Goal: Information Seeking & Learning: Check status

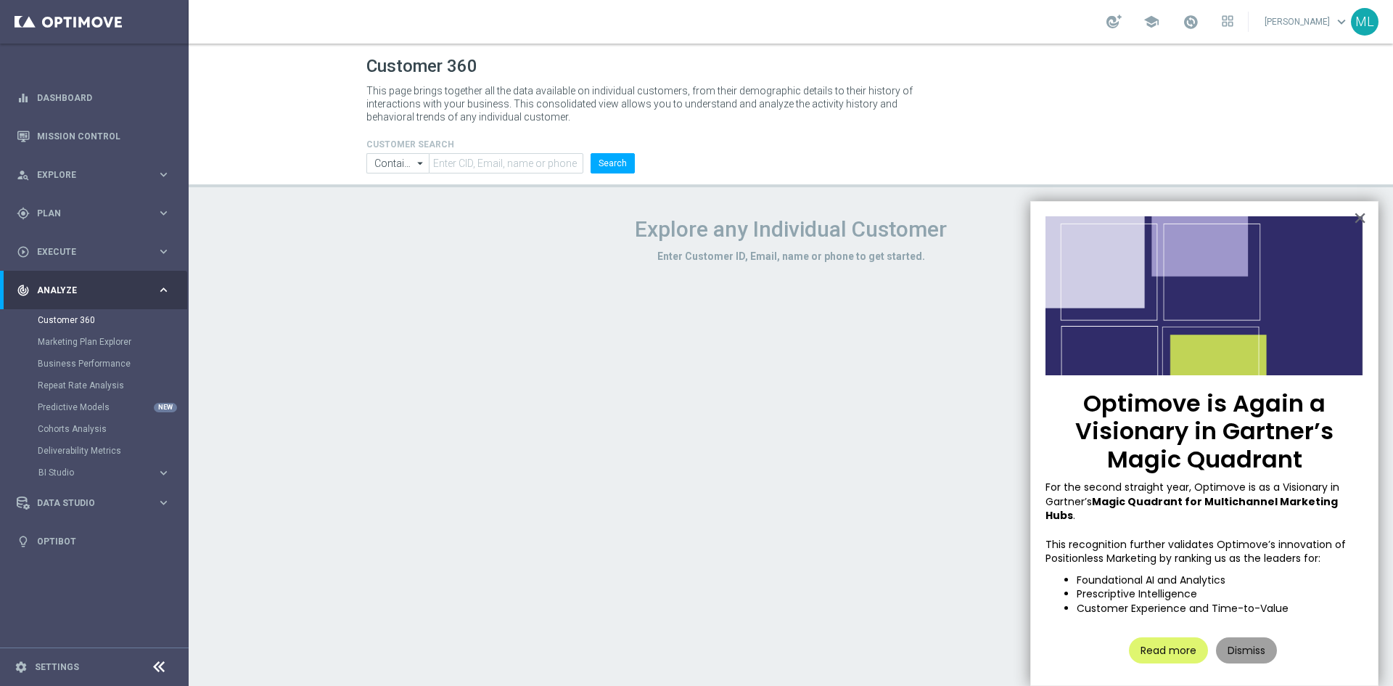
click at [1248, 637] on button "Dismiss" at bounding box center [1246, 650] width 61 height 26
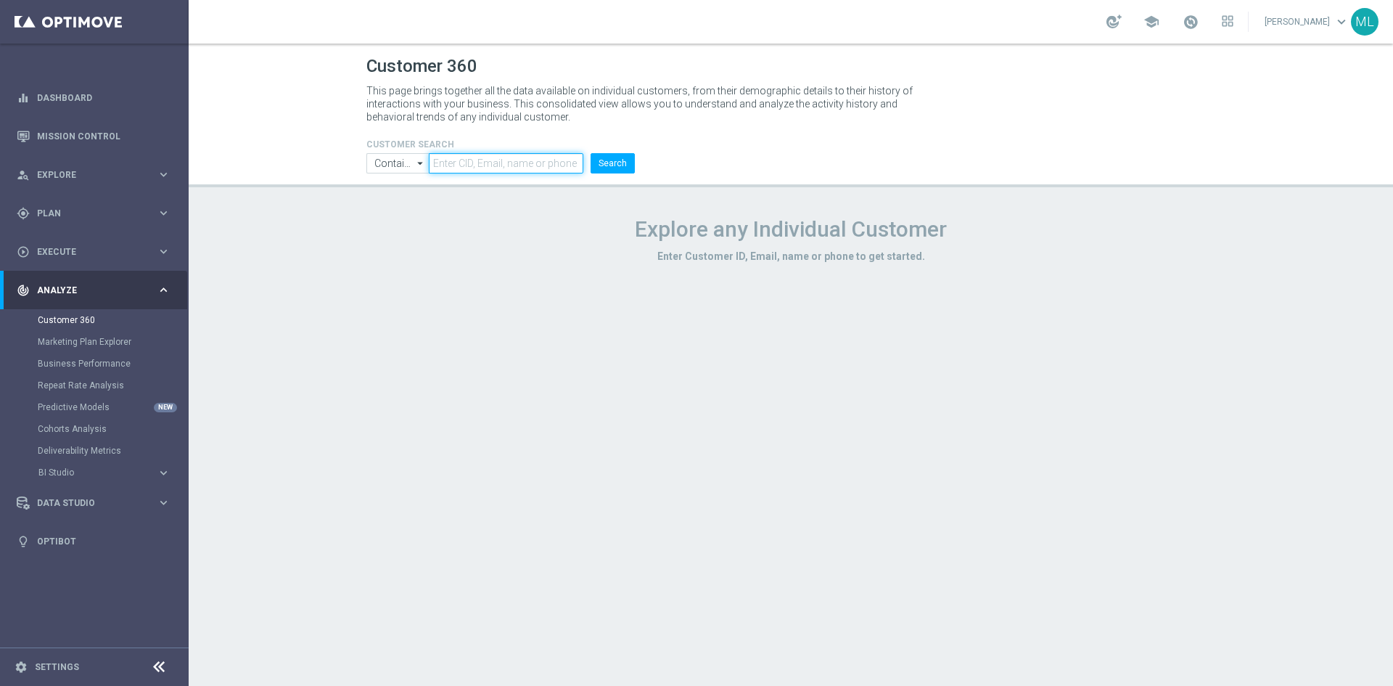
click at [475, 165] on input "text" at bounding box center [506, 163] width 155 height 20
paste input "2755322"
type input "2755322"
click at [609, 169] on button "Search" at bounding box center [612, 163] width 44 height 20
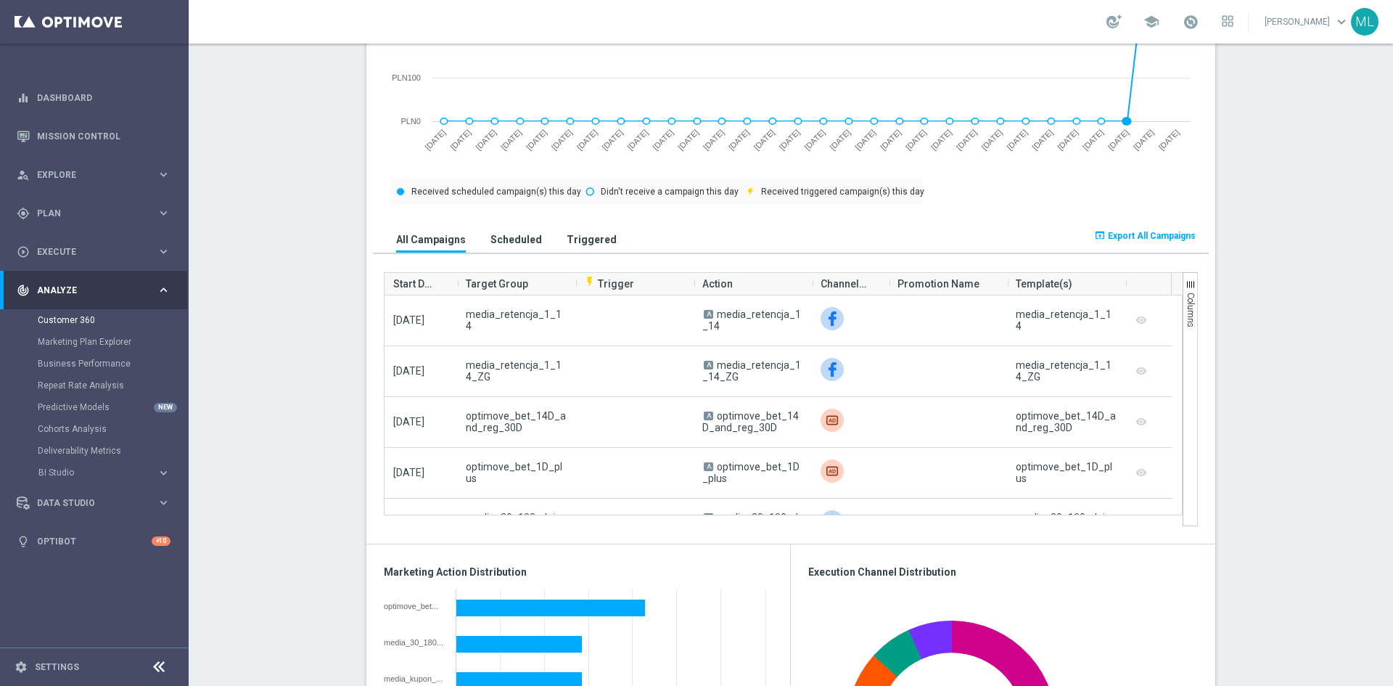
scroll to position [838, 0]
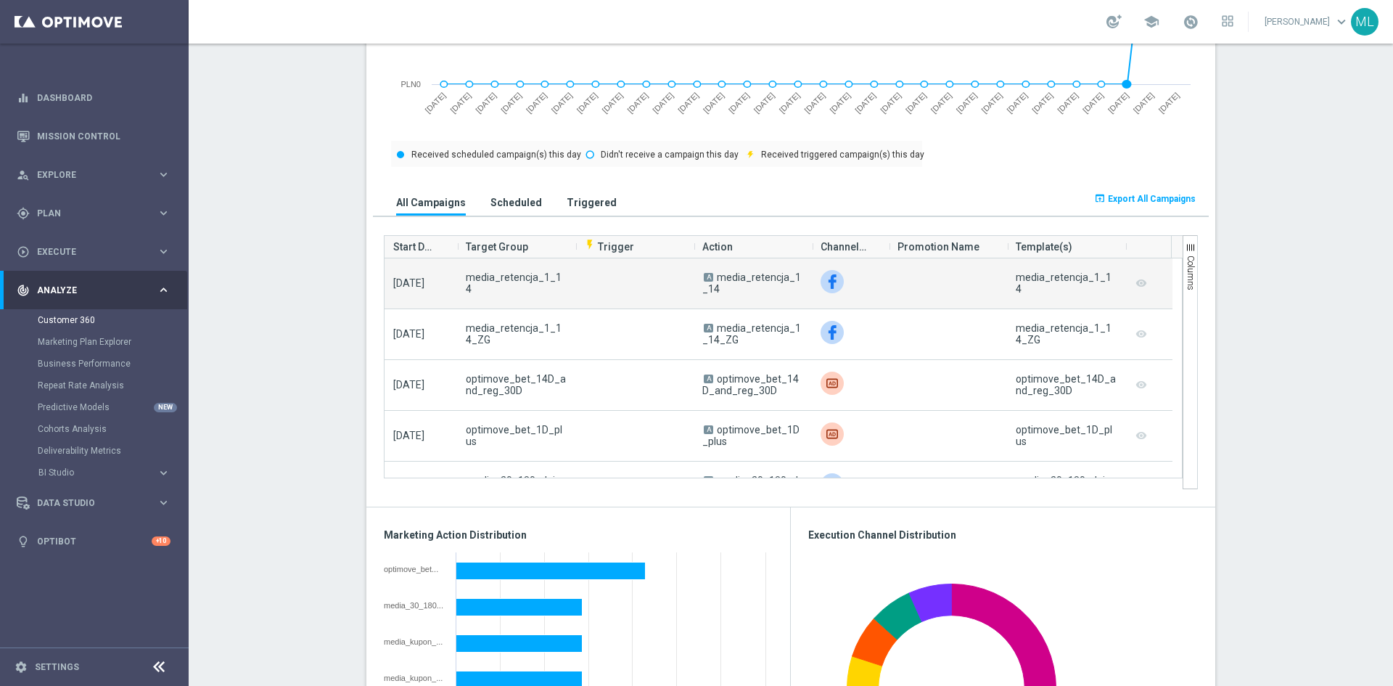
click at [419, 281] on span "2025-10-11" at bounding box center [408, 283] width 31 height 12
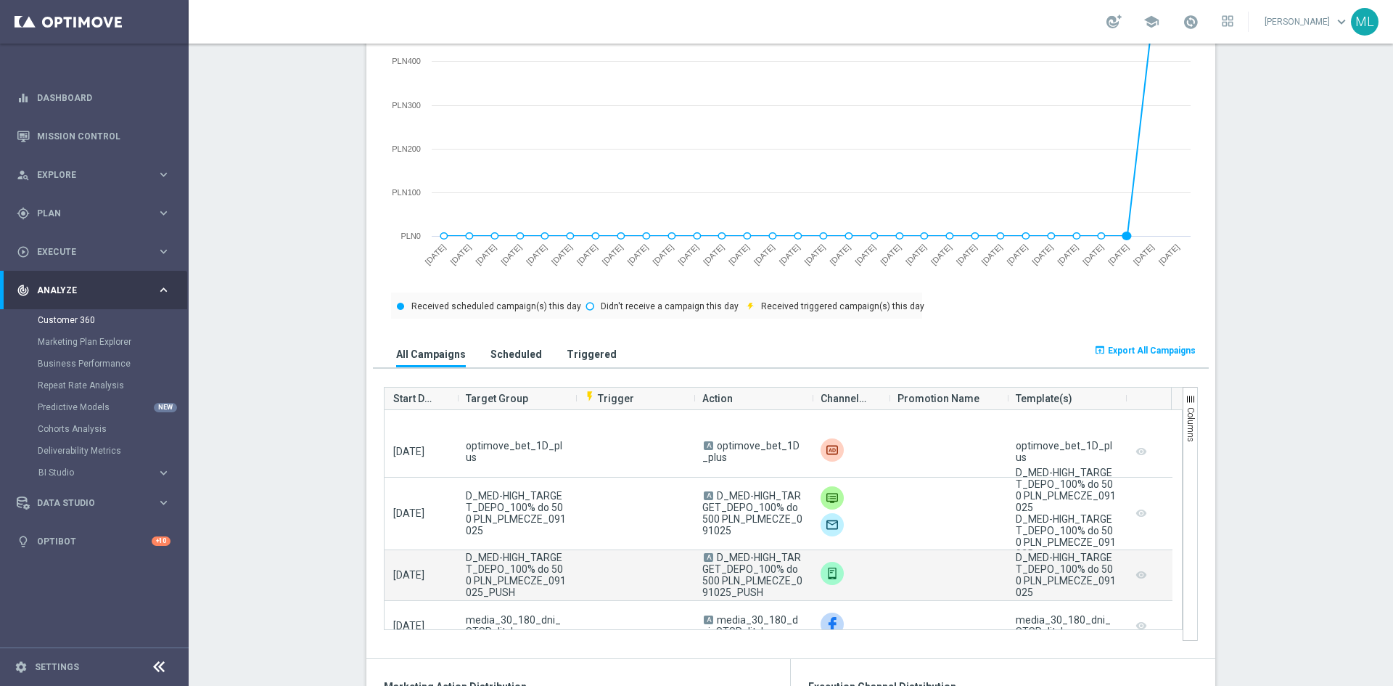
scroll to position [363, 0]
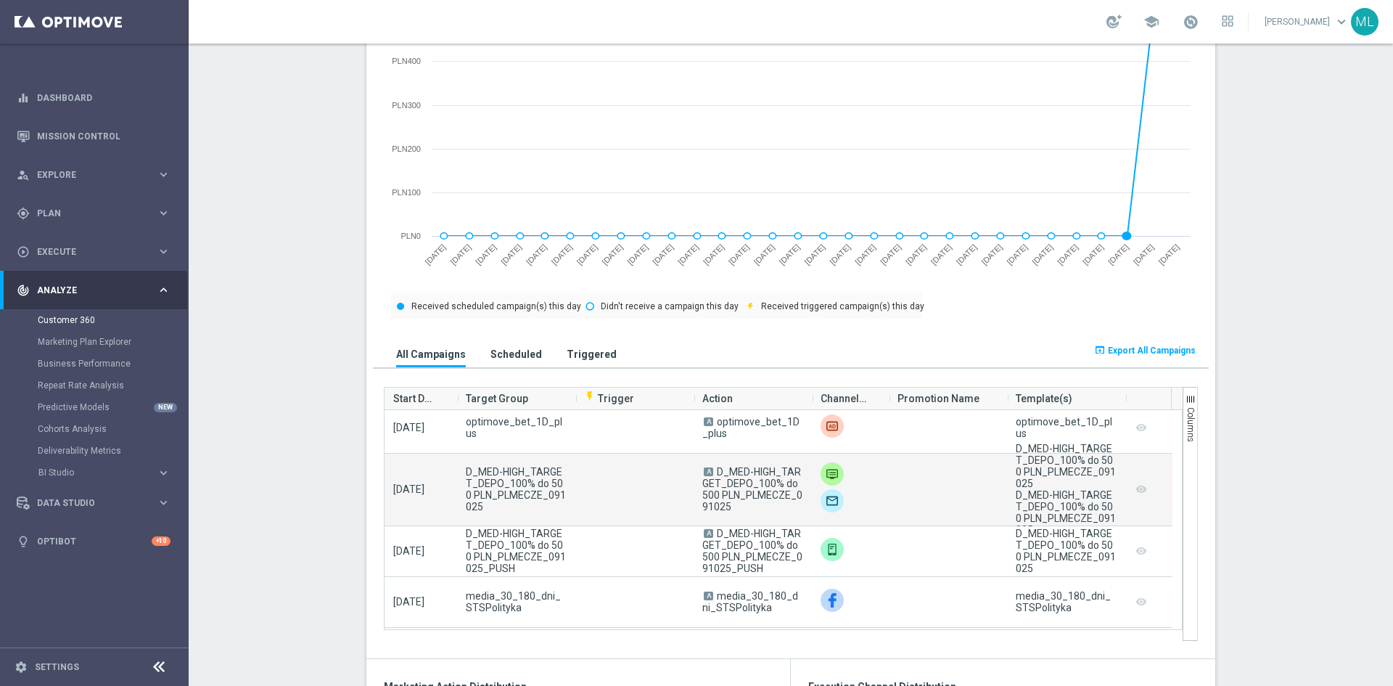
click at [823, 469] on img at bounding box center [831, 473] width 23 height 23
click at [823, 503] on img at bounding box center [831, 500] width 23 height 23
click at [820, 474] on img at bounding box center [831, 473] width 23 height 23
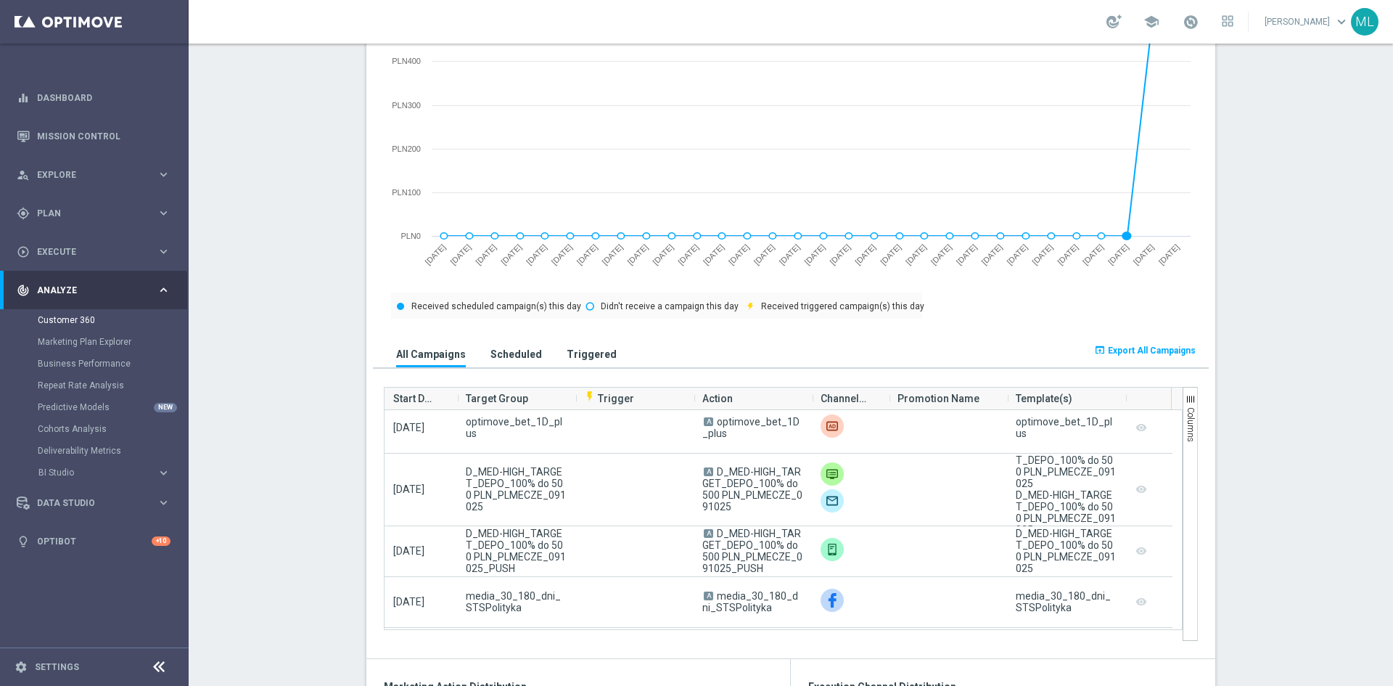
scroll to position [0, 0]
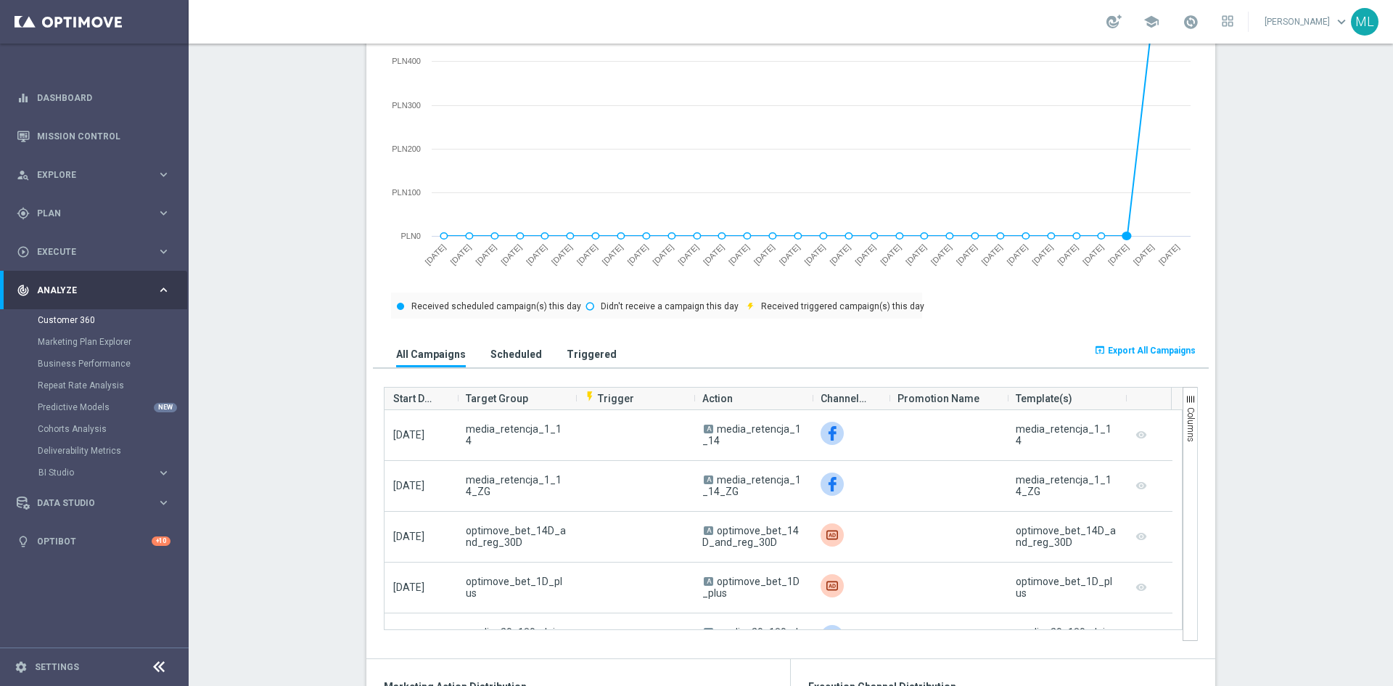
click at [1291, 457] on section "AVG NGR L24WA: PLN15 more_vert CONSENT STATUS View Consent History FIRST DEPOSI…" at bounding box center [791, 671] width 1204 height 2297
